Goal: Task Accomplishment & Management: Manage account settings

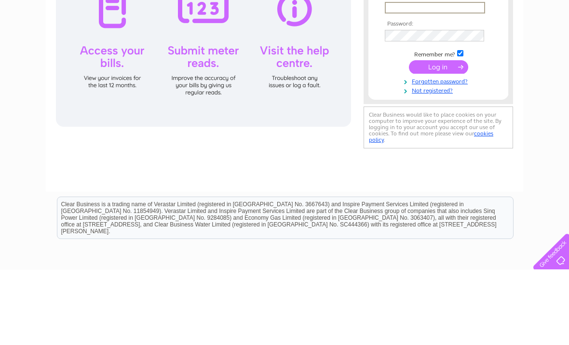
type input "sturgessa@aol.com"
click at [438, 143] on input "submit" at bounding box center [438, 142] width 59 height 14
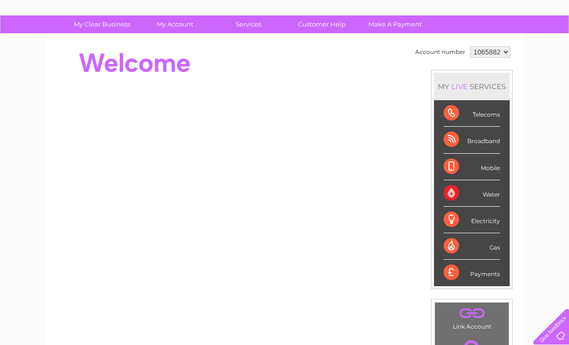
scroll to position [57, 0]
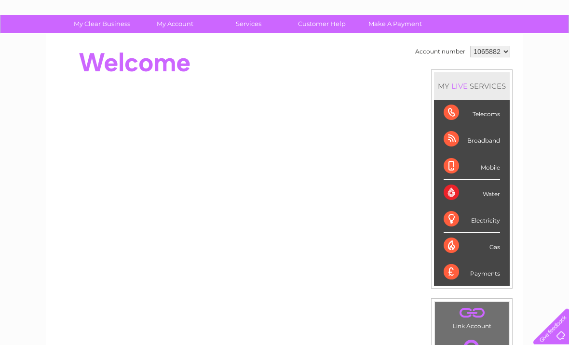
click at [504, 51] on select "1065882 1065883" at bounding box center [490, 52] width 40 height 12
select select "1065883"
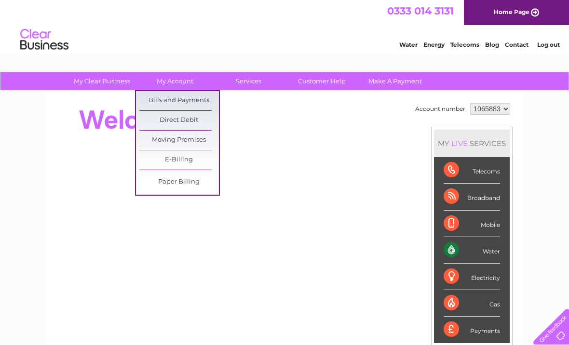
click at [195, 101] on link "Bills and Payments" at bounding box center [179, 100] width 80 height 19
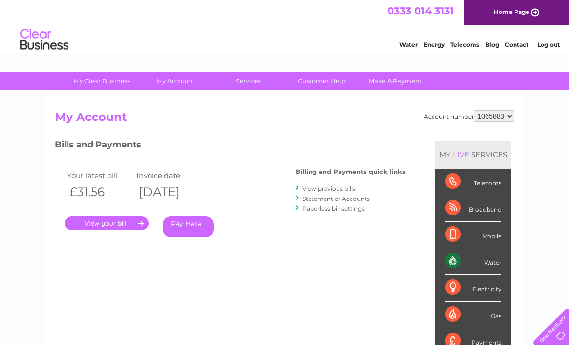
click at [127, 225] on link "." at bounding box center [107, 223] width 84 height 14
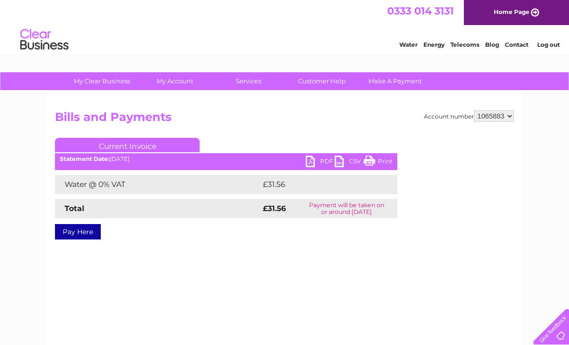
click at [311, 164] on link "PDF" at bounding box center [320, 163] width 29 height 14
